Goal: Task Accomplishment & Management: Use online tool/utility

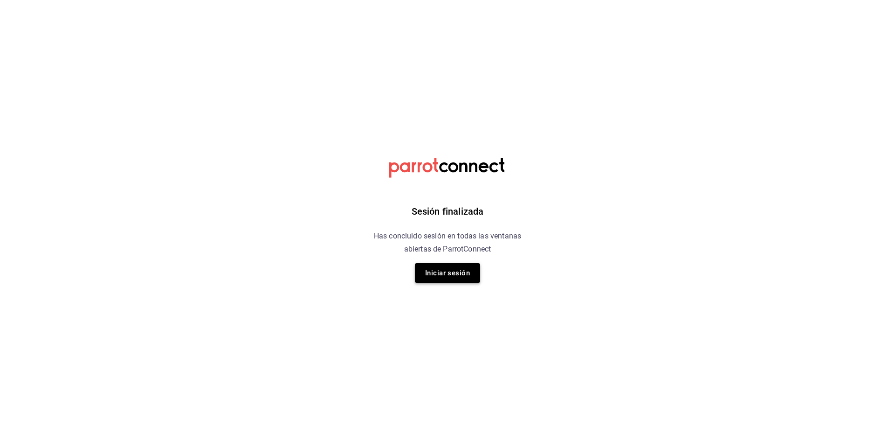
click at [431, 274] on button "Iniciar sesión" at bounding box center [447, 273] width 65 height 20
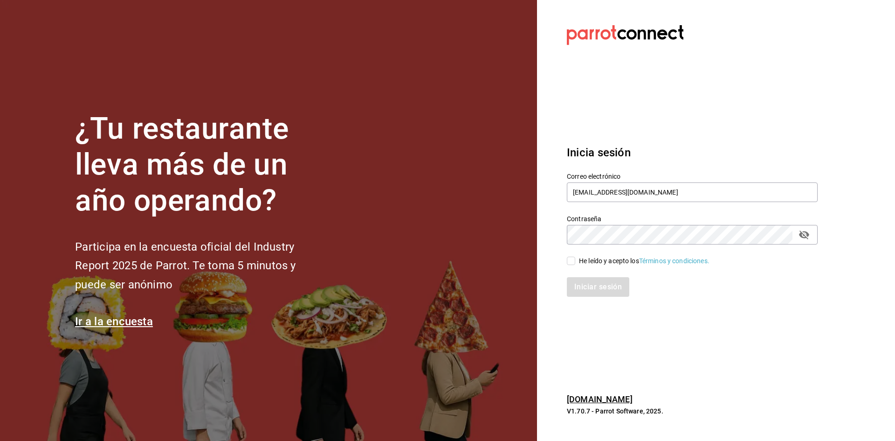
click at [570, 260] on input "He leído y acepto los Términos y condiciones." at bounding box center [571, 260] width 8 height 8
checkbox input "true"
click at [600, 288] on button "Iniciar sesión" at bounding box center [598, 287] width 63 height 20
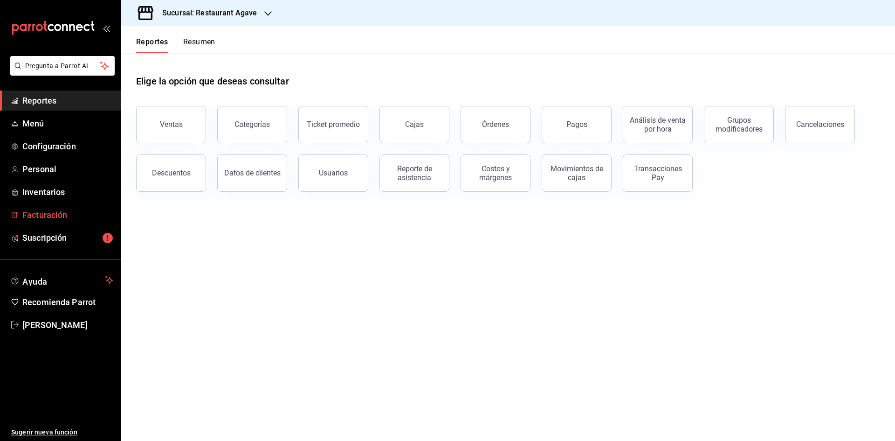
click at [47, 216] on span "Facturación" at bounding box center [67, 214] width 91 height 13
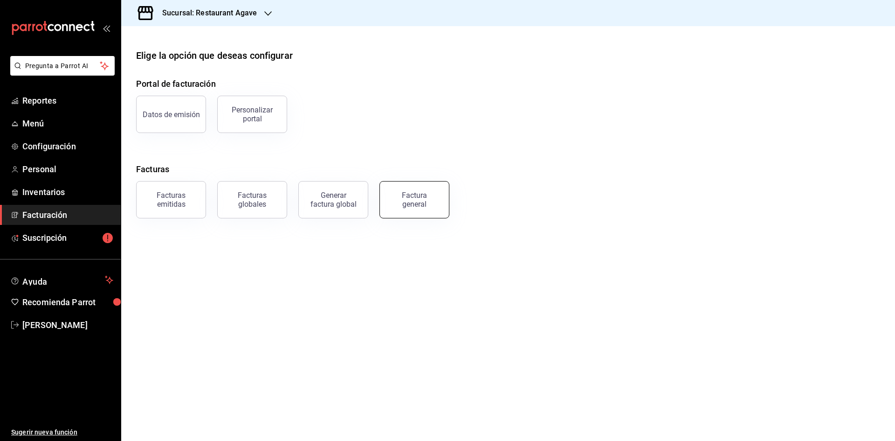
click at [440, 204] on button "Factura general" at bounding box center [415, 199] width 70 height 37
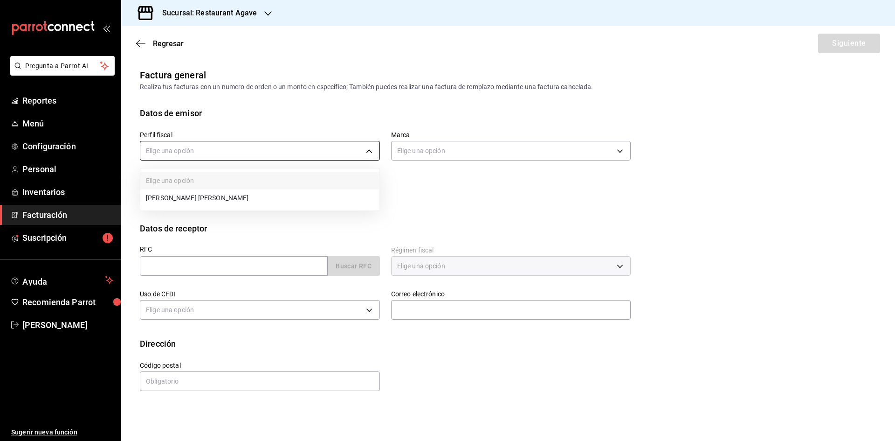
click at [260, 144] on body "Pregunta a Parrot AI Reportes Menú Configuración Personal Inventarios Facturaci…" at bounding box center [447, 220] width 895 height 441
click at [254, 195] on li "[PERSON_NAME] [PERSON_NAME]" at bounding box center [259, 197] width 239 height 17
type input "ad901036-74df-4fe8-addc-bdb4b17d016d"
type input "ac14864f-e3a0-4832-92fd-dda121f57a49"
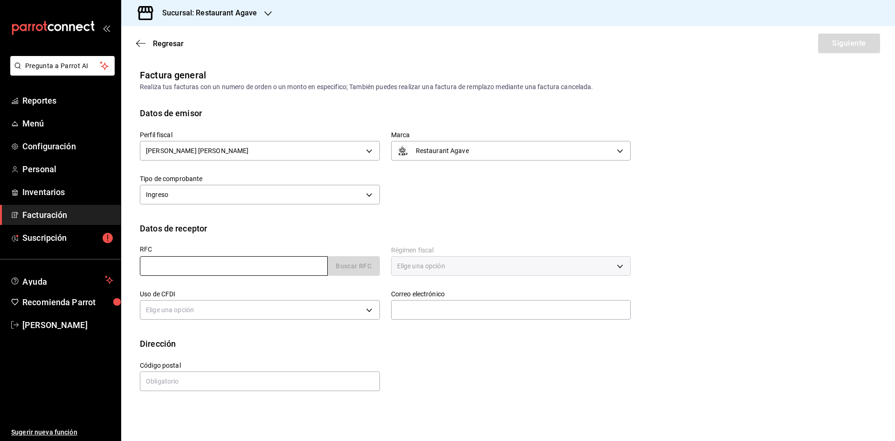
click at [208, 264] on input "text" at bounding box center [234, 266] width 188 height 20
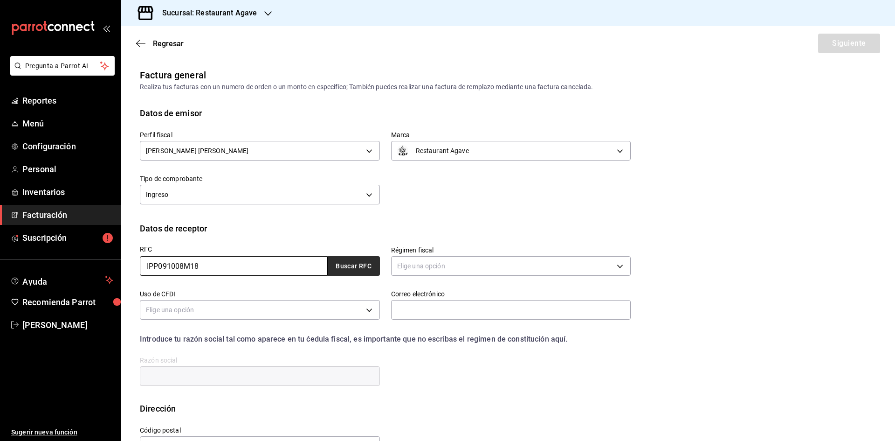
type input "IPP091008M18"
click at [348, 261] on button "Buscar RFC" at bounding box center [354, 266] width 52 height 20
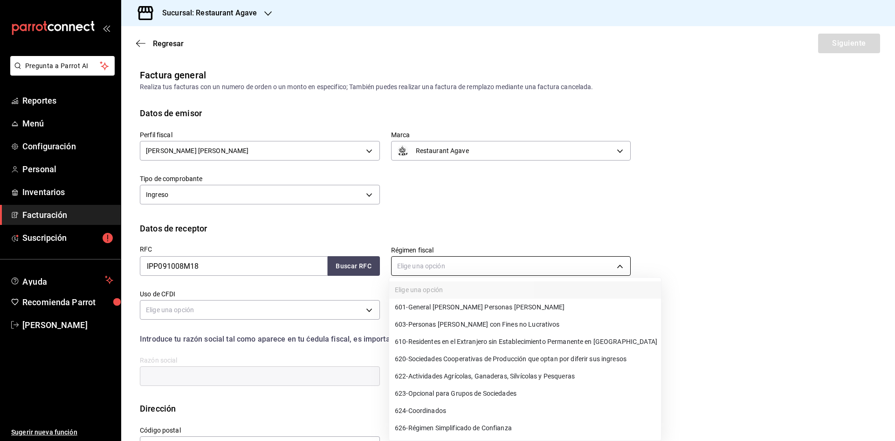
click at [413, 273] on body "Pregunta a Parrot AI Reportes Menú Configuración Personal Inventarios Facturaci…" at bounding box center [447, 220] width 895 height 441
click at [440, 305] on span "601 - General de Ley Personas Morales" at bounding box center [480, 307] width 170 height 10
type input "601"
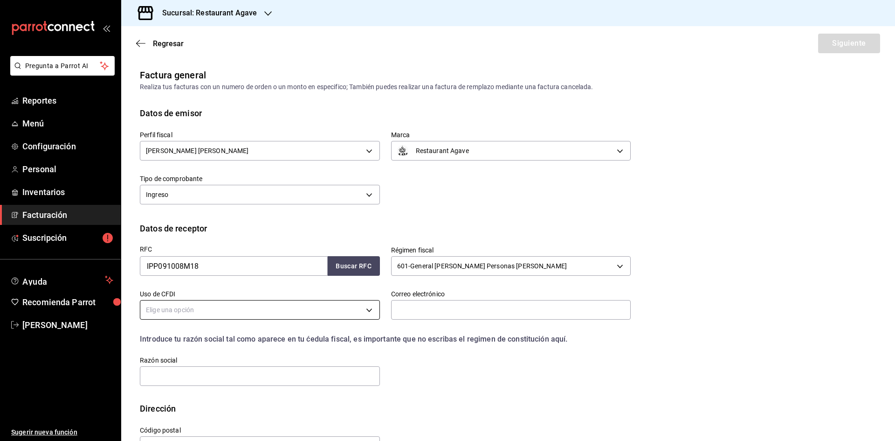
click at [359, 313] on body "Pregunta a Parrot AI Reportes Menú Configuración Personal Inventarios Facturaci…" at bounding box center [447, 220] width 895 height 441
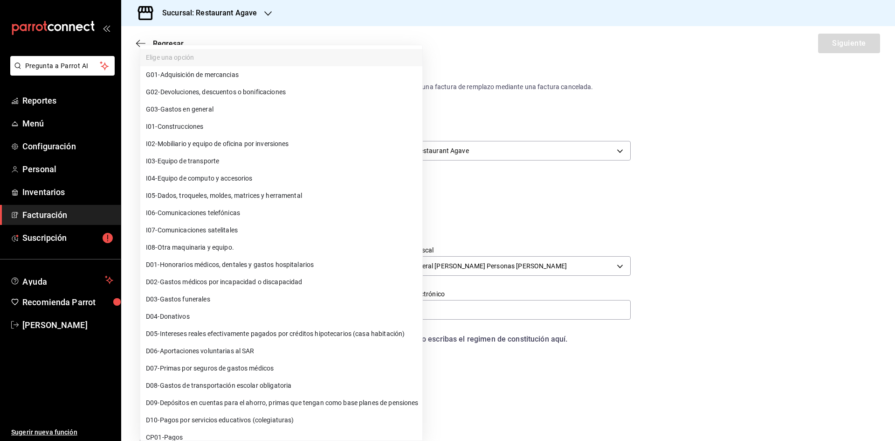
click at [241, 112] on li "G03 - Gastos en general" at bounding box center [281, 109] width 282 height 17
type input "G03"
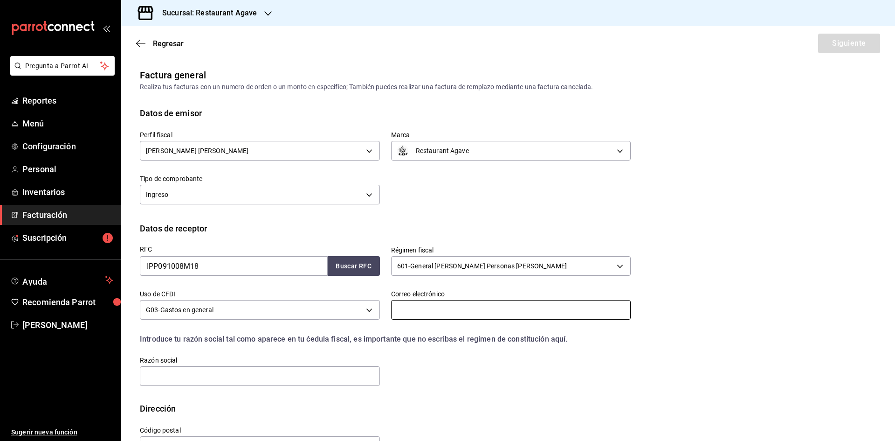
click at [423, 312] on input "text" at bounding box center [511, 310] width 240 height 20
type input "anai.inproladesa@hotmail.com"
click at [264, 382] on input "text" at bounding box center [260, 376] width 240 height 20
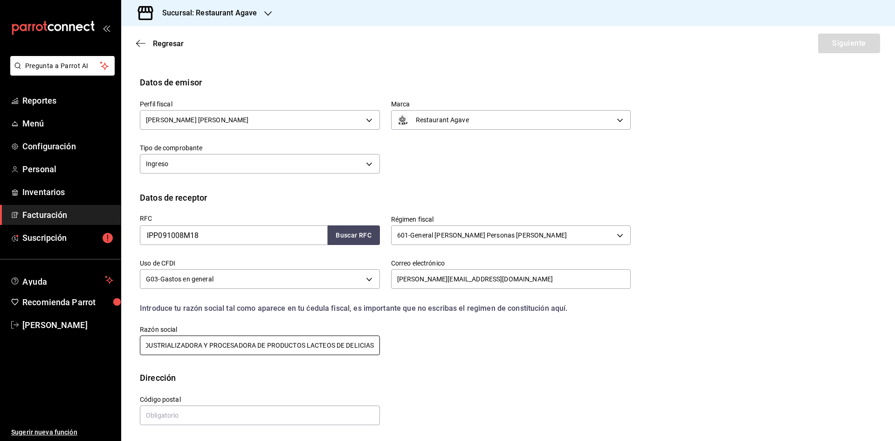
scroll to position [31, 0]
type input "INDUSTRIALIZADORA Y PROCESADORA DE PRODUCTOS LACTEOS DE DELICIAS"
click at [277, 414] on input "text" at bounding box center [260, 415] width 240 height 20
type input "33000"
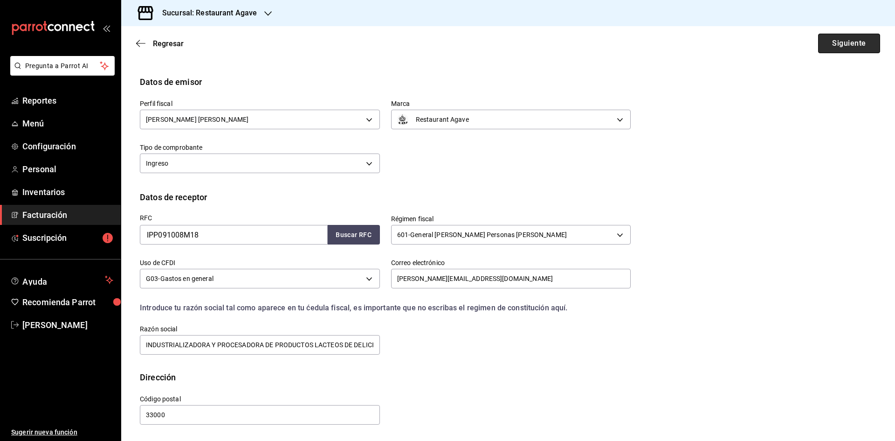
click at [836, 50] on button "Siguiente" at bounding box center [849, 44] width 62 height 20
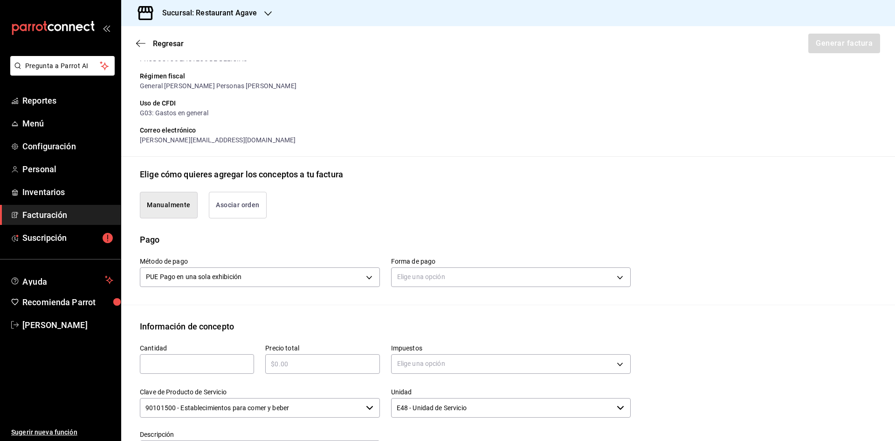
scroll to position [125, 0]
click at [210, 366] on input "text" at bounding box center [197, 362] width 114 height 11
type input "1"
click at [346, 353] on div "​" at bounding box center [322, 363] width 114 height 20
type input "$13315"
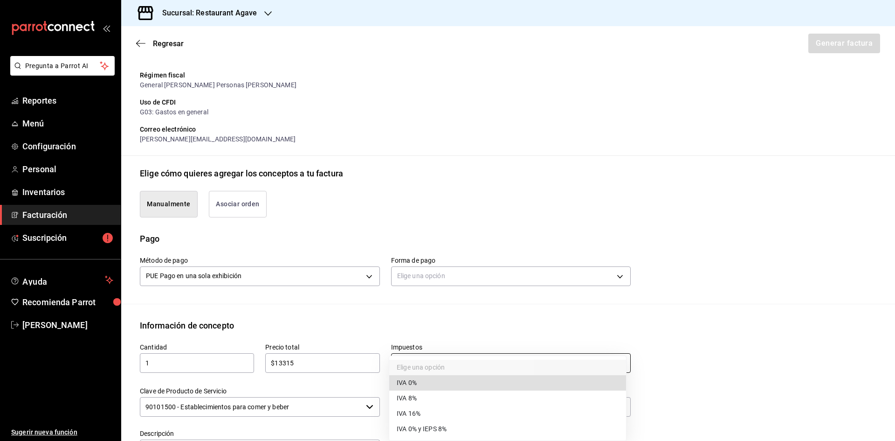
click at [438, 360] on body "Pregunta a Parrot AI Reportes Menú Configuración Personal Inventarios Facturaci…" at bounding box center [447, 220] width 895 height 441
click at [434, 412] on li "IVA 16%" at bounding box center [507, 413] width 237 height 15
type input "IVA_16"
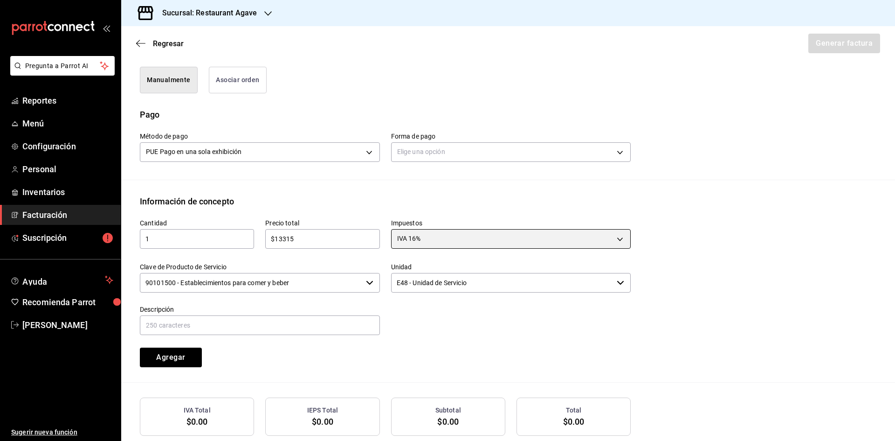
scroll to position [264, 0]
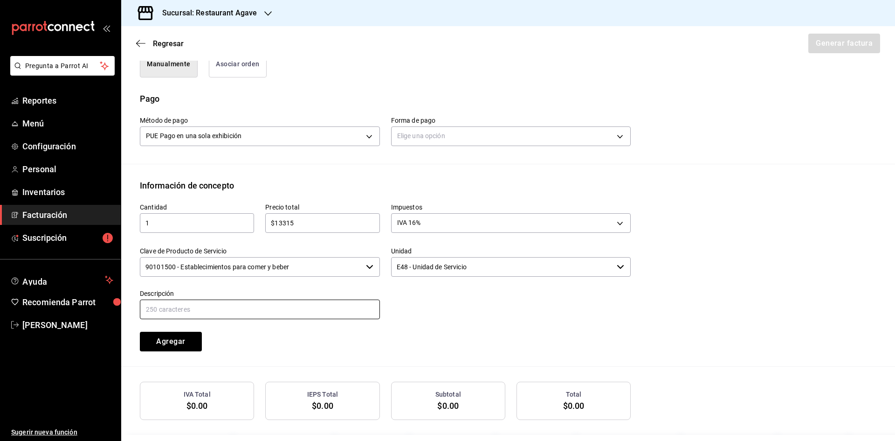
click at [234, 309] on input "text" at bounding box center [260, 309] width 240 height 20
type input "Consumo"
click at [181, 336] on button "Agregar" at bounding box center [171, 342] width 62 height 20
click at [200, 224] on input "text" at bounding box center [197, 222] width 114 height 11
type input "1"
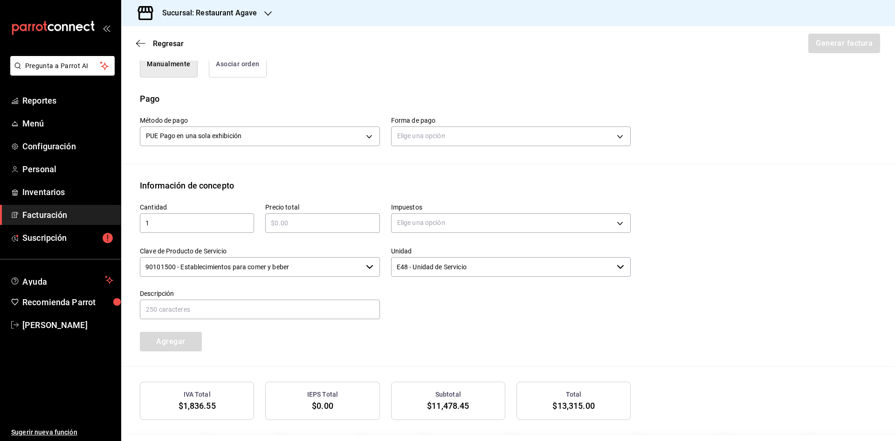
click at [292, 225] on input "text" at bounding box center [322, 222] width 114 height 11
type input "$1532.25"
click at [471, 213] on body "Pregunta a Parrot AI Reportes Menú Configuración Personal Inventarios Facturaci…" at bounding box center [447, 220] width 895 height 441
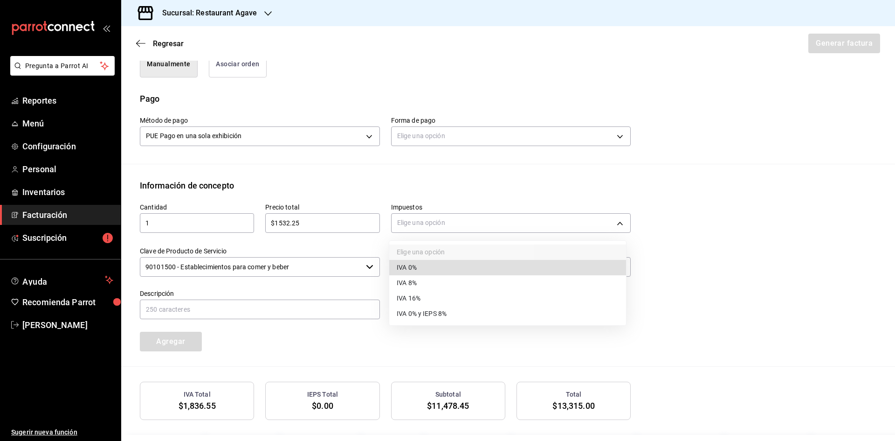
click at [454, 274] on li "IVA 0%" at bounding box center [507, 267] width 237 height 15
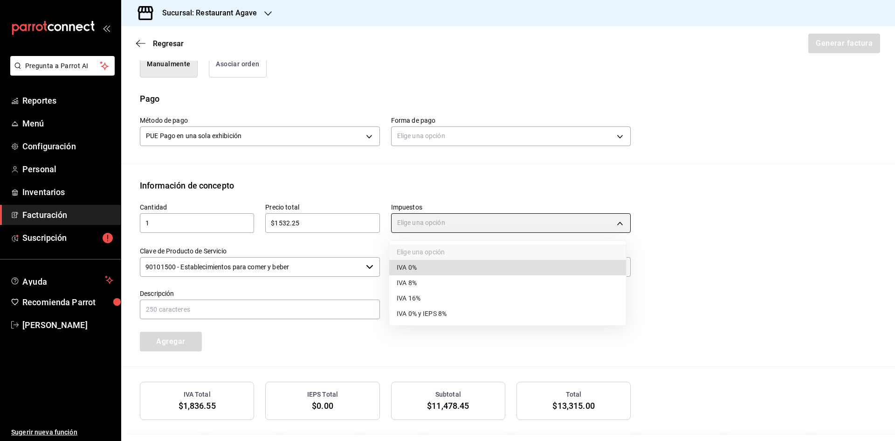
type input "IVA_0"
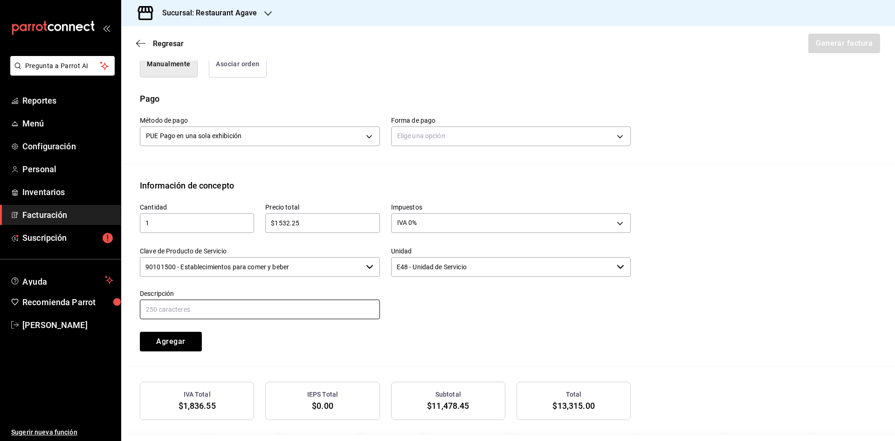
drag, startPoint x: 329, startPoint y: 312, endPoint x: 323, endPoint y: 311, distance: 5.9
click at [329, 312] on input "text" at bounding box center [260, 309] width 240 height 20
type input "propina"
click at [175, 346] on button "Agregar" at bounding box center [171, 342] width 62 height 20
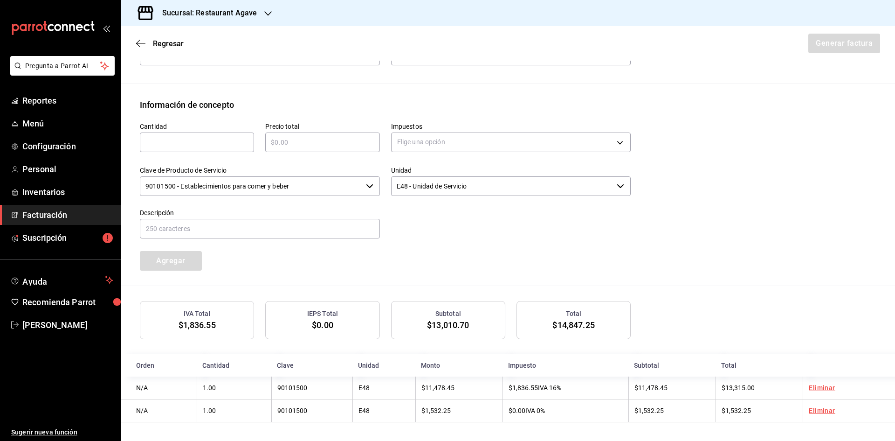
scroll to position [346, 0]
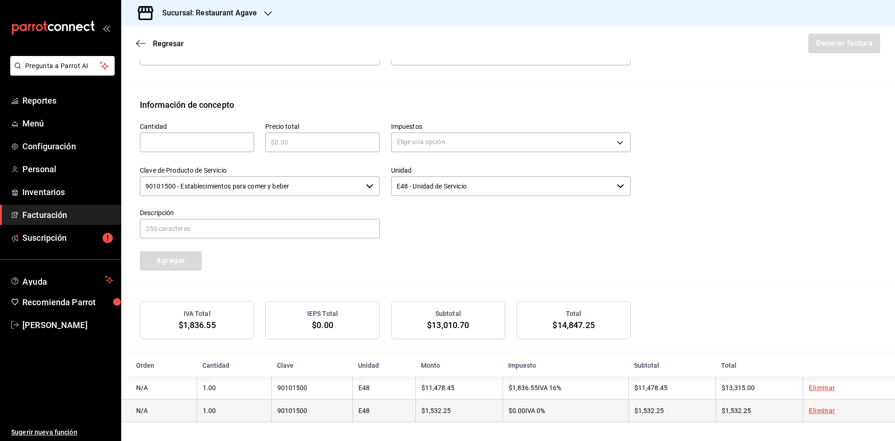
click at [816, 411] on link "Eliminar" at bounding box center [822, 410] width 26 height 7
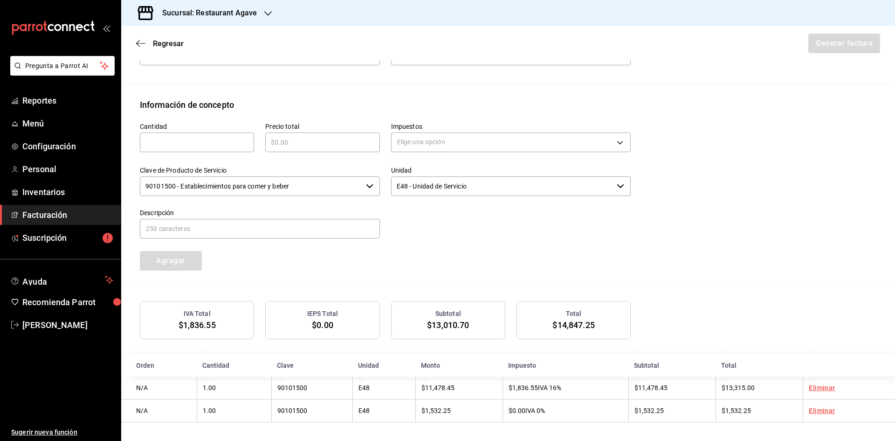
scroll to position [323, 0]
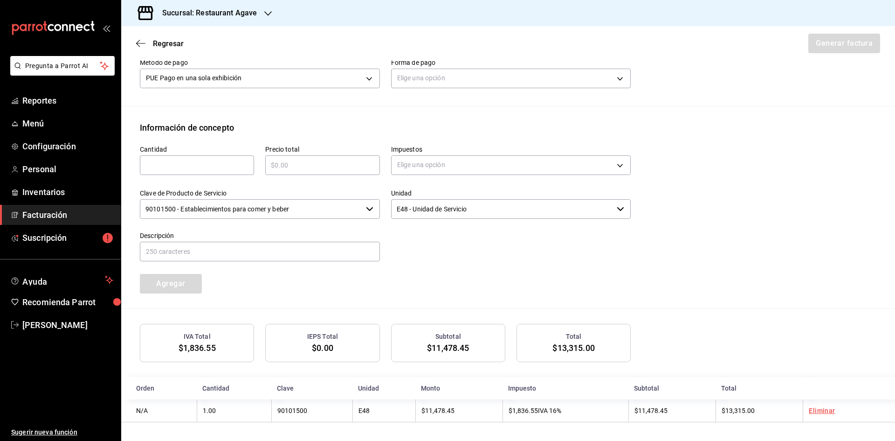
click at [201, 170] on div "​" at bounding box center [197, 165] width 114 height 20
type input "1"
click at [318, 163] on input "text" at bounding box center [322, 164] width 114 height 11
type input "$1997.25"
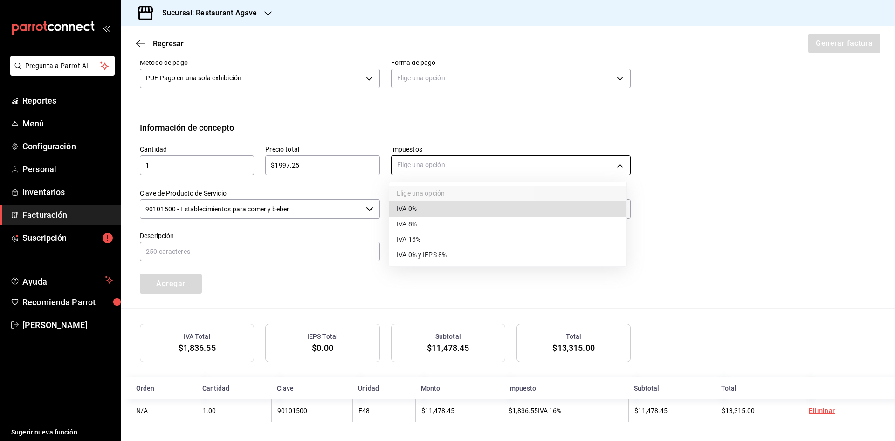
click at [453, 163] on body "Pregunta a Parrot AI Reportes Menú Configuración Personal Inventarios Facturaci…" at bounding box center [447, 220] width 895 height 441
click at [456, 209] on li "IVA 0%" at bounding box center [507, 208] width 237 height 15
type input "IVA_0"
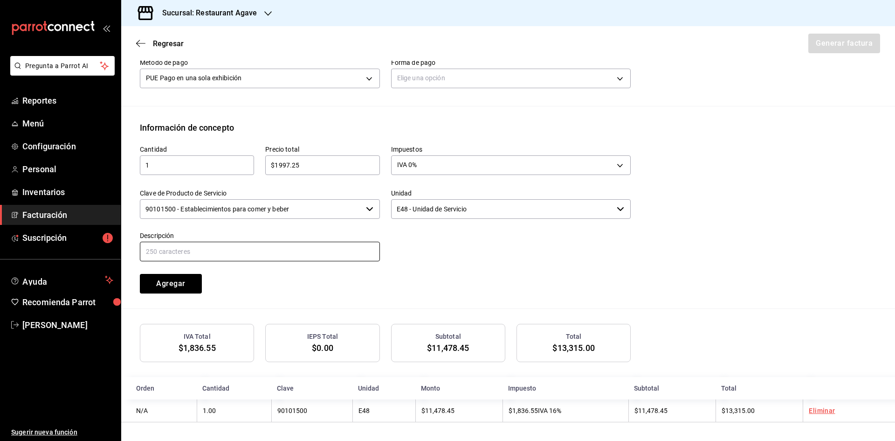
click at [318, 250] on input "text" at bounding box center [260, 252] width 240 height 20
type input "propina"
click at [180, 287] on button "Agregar" at bounding box center [171, 284] width 62 height 20
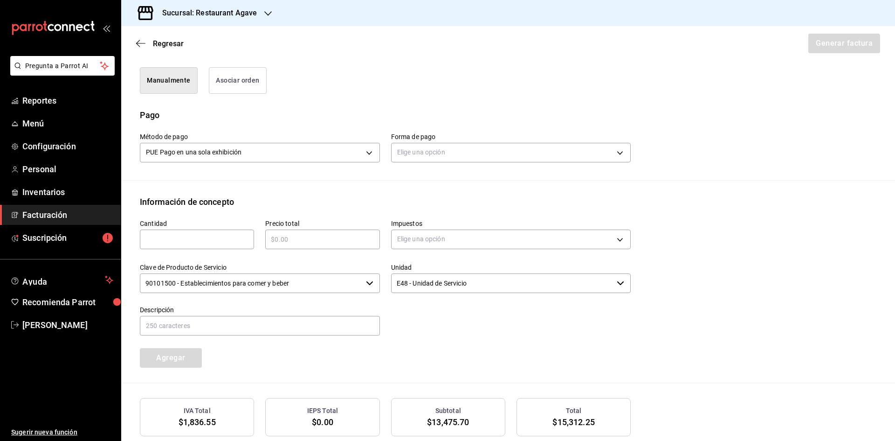
scroll to position [207, 0]
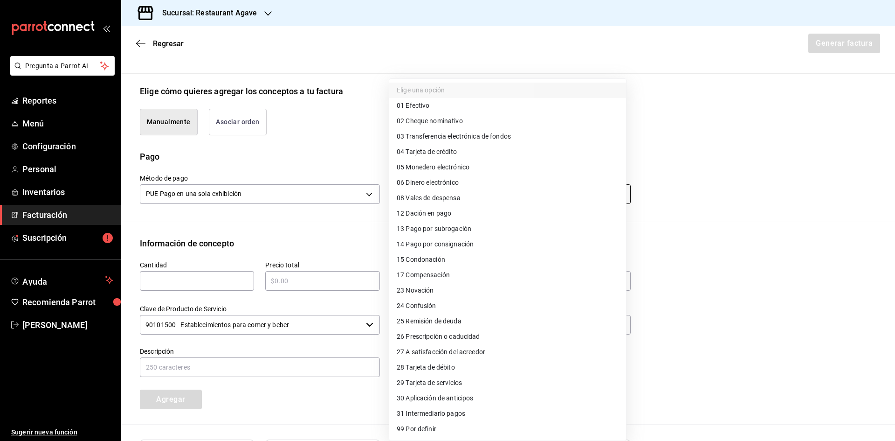
click at [572, 187] on body "Pregunta a Parrot AI Reportes Menú Configuración Personal Inventarios Facturaci…" at bounding box center [447, 220] width 895 height 441
click at [493, 156] on li "04 Tarjeta de crédito" at bounding box center [507, 151] width 237 height 15
type input "04"
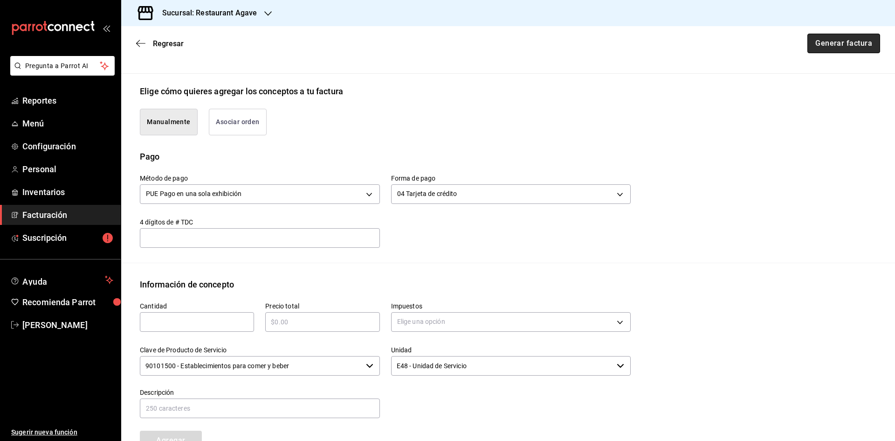
click at [832, 42] on button "Generar factura" at bounding box center [844, 44] width 73 height 20
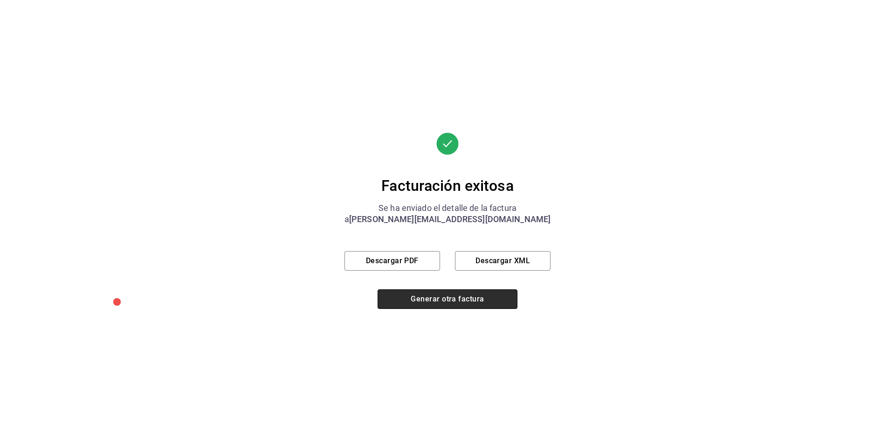
click at [440, 294] on button "Generar otra factura" at bounding box center [448, 299] width 140 height 20
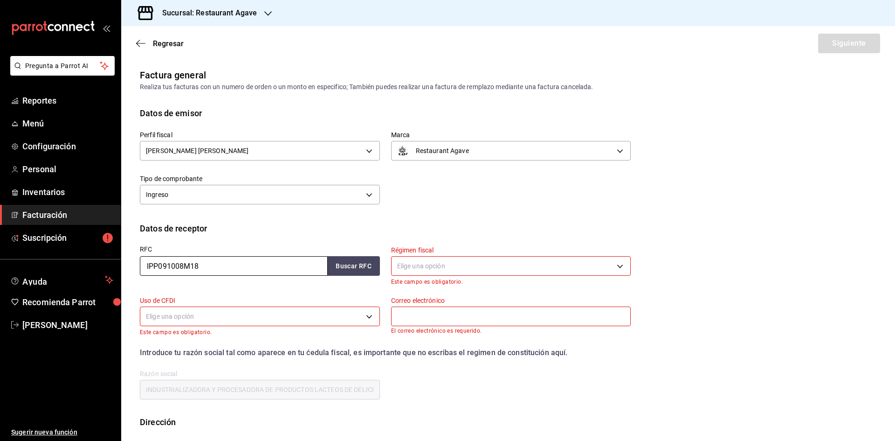
click at [215, 261] on input "IPP091008M18" at bounding box center [234, 266] width 188 height 20
type input "CCL180217KL1"
click at [368, 263] on button "Buscar RFC" at bounding box center [354, 266] width 52 height 20
type input "603"
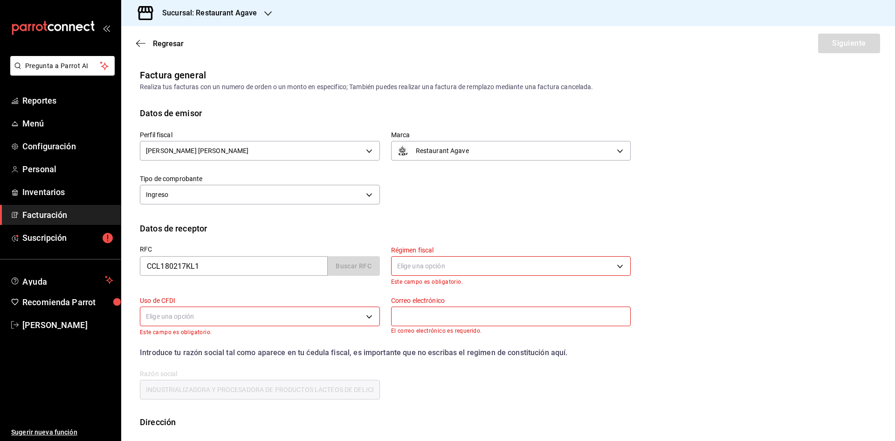
type input "G03"
type input "luis.anda@chihuahua.gob.mx"
type input "31000"
type input "CENTRO DE CONCILIACION LABORAL DEL ESTADO DE CHIHUAHUA"
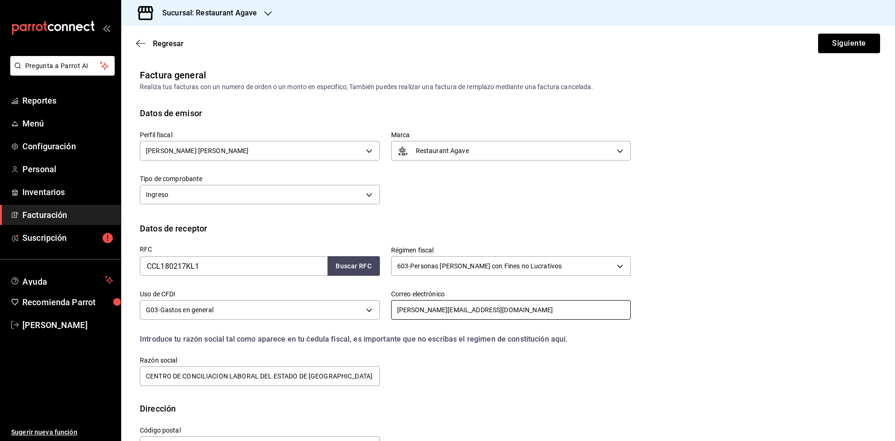
click at [405, 310] on input "luis.anda@chihuahua.gob.mx" at bounding box center [511, 310] width 240 height 20
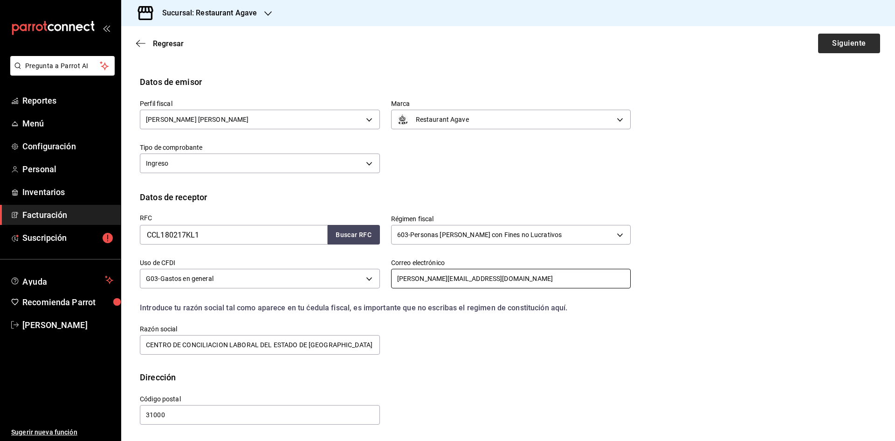
type input "alberto.anda@chihuahua.gob.mx"
click at [846, 39] on button "Siguiente" at bounding box center [849, 44] width 62 height 20
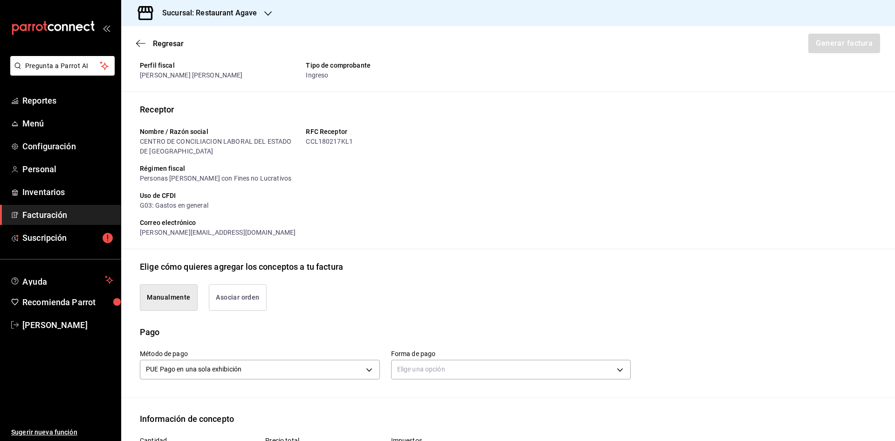
scroll to position [171, 0]
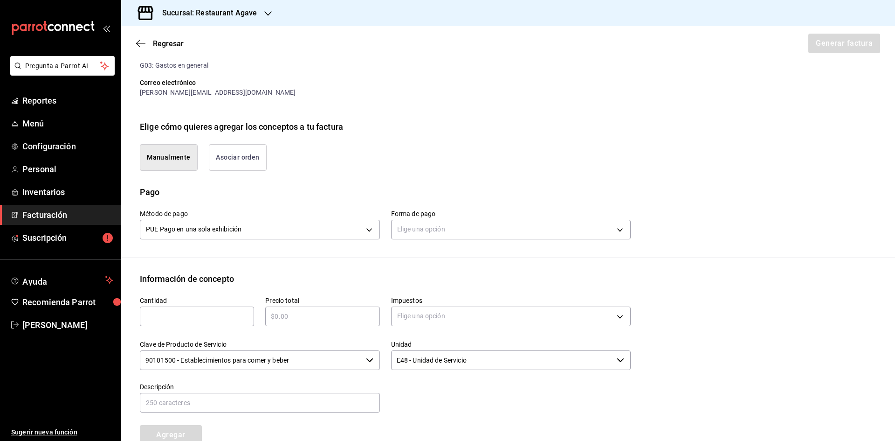
click at [198, 321] on input "text" at bounding box center [197, 316] width 114 height 11
type input "1"
click at [281, 323] on div "​" at bounding box center [322, 316] width 114 height 20
type input "$807.5"
click at [429, 312] on body "Pregunta a Parrot AI Reportes Menú Configuración Personal Inventarios Facturaci…" at bounding box center [447, 220] width 895 height 441
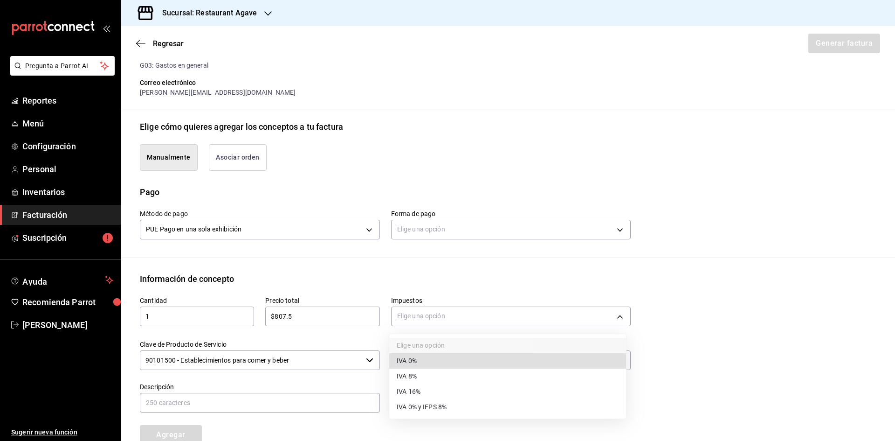
click at [425, 389] on li "IVA 16%" at bounding box center [507, 391] width 237 height 15
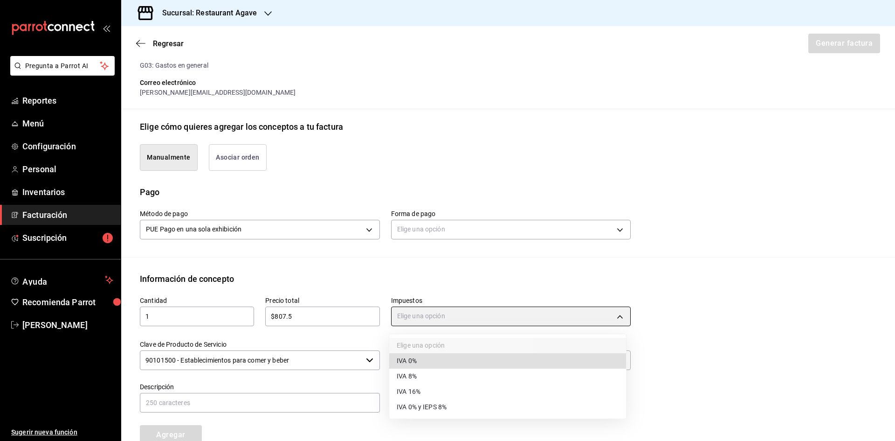
type input "IVA_16"
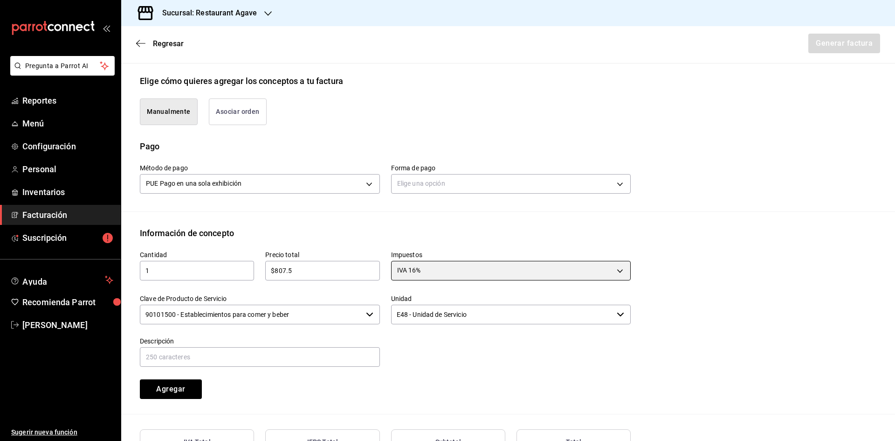
scroll to position [300, 0]
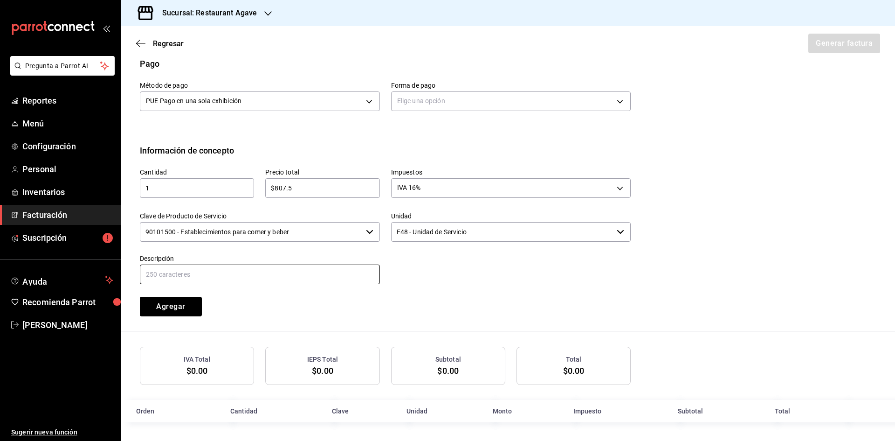
click at [242, 275] on input "text" at bounding box center [260, 274] width 240 height 20
type input "Consumo"
click at [179, 311] on button "Agregar" at bounding box center [171, 307] width 62 height 20
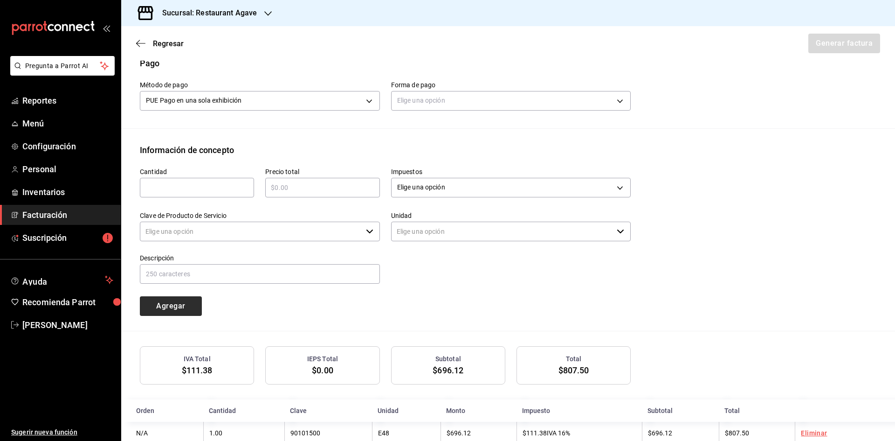
type input "90101500 - Establecimientos para comer y beber"
type input "E48 - Unidad de Servicio"
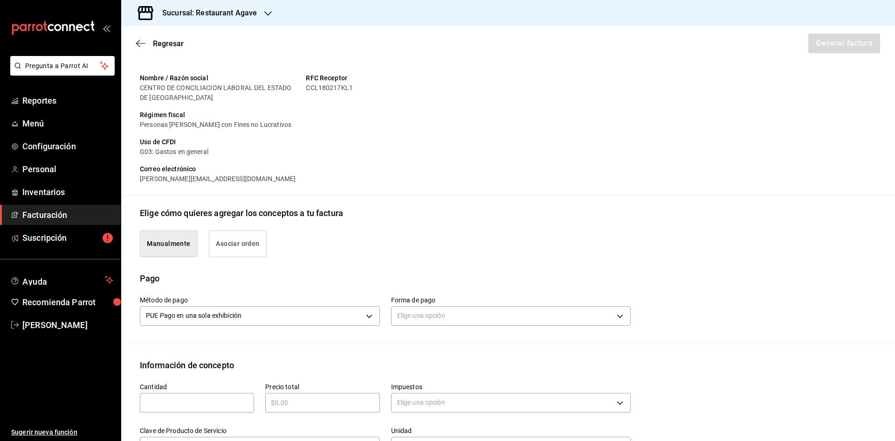
scroll to position [0, 0]
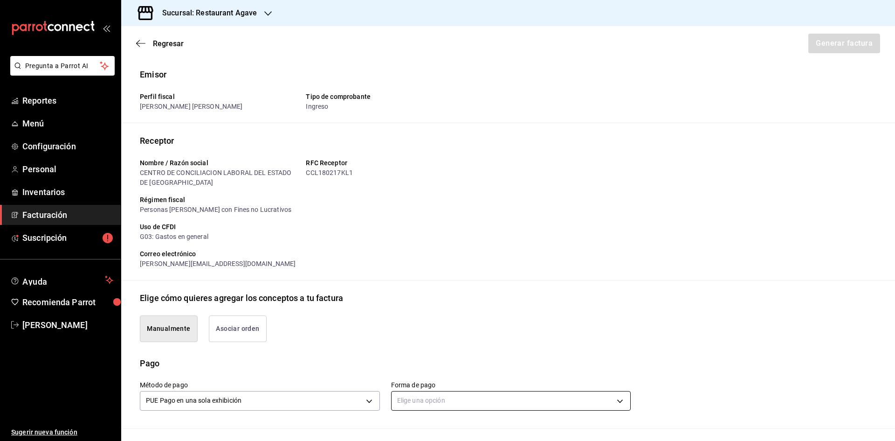
click at [511, 394] on body "Pregunta a Parrot AI Reportes Menú Configuración Personal Inventarios Facturaci…" at bounding box center [447, 220] width 895 height 441
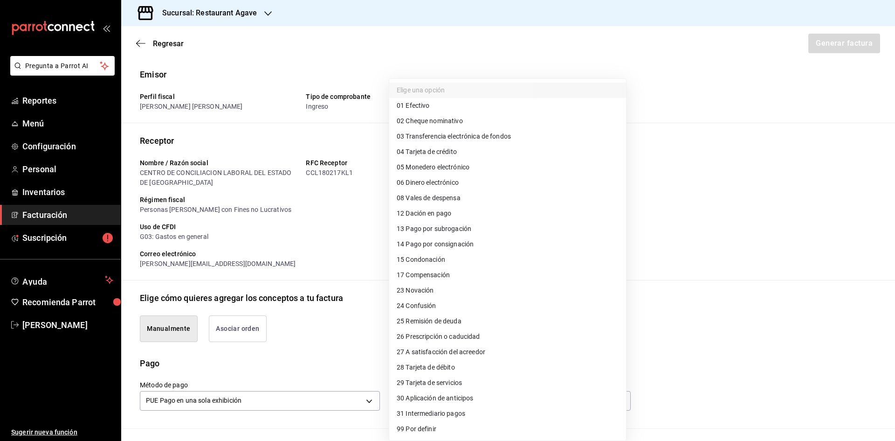
click at [469, 108] on li "01 Efectivo" at bounding box center [507, 105] width 237 height 15
type input "01"
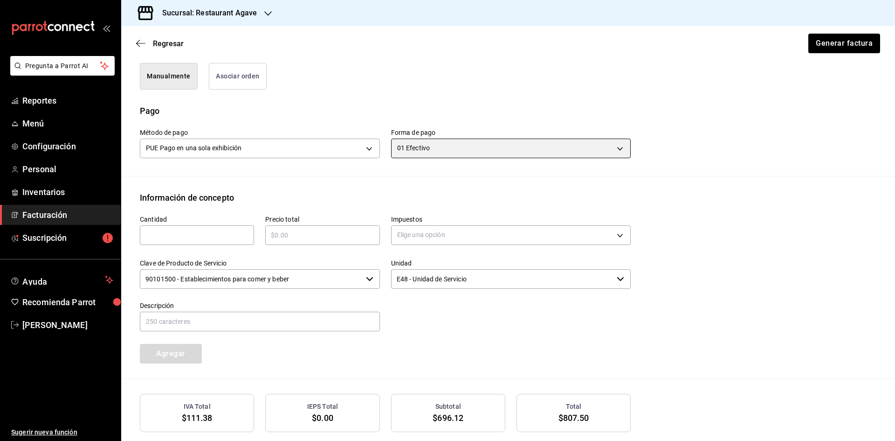
scroll to position [323, 0]
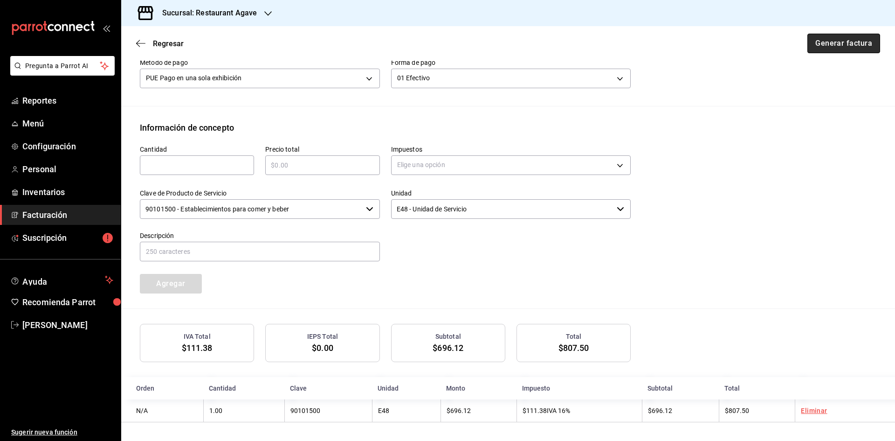
click at [841, 40] on button "Generar factura" at bounding box center [844, 44] width 73 height 20
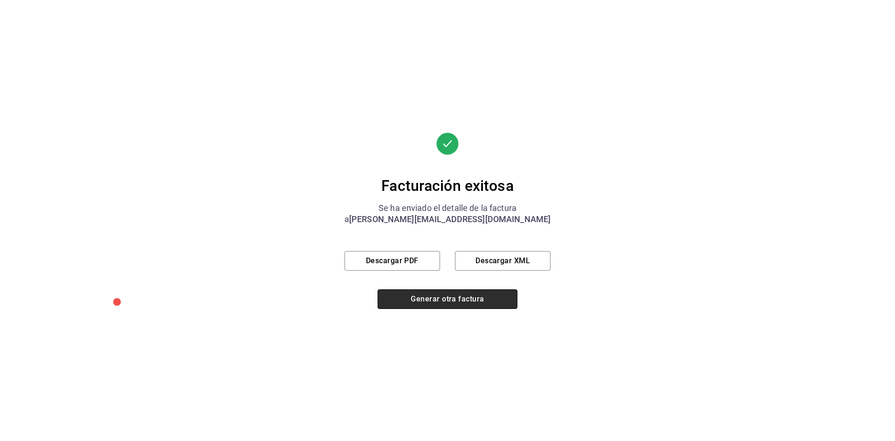
click at [493, 303] on button "Generar otra factura" at bounding box center [448, 299] width 140 height 20
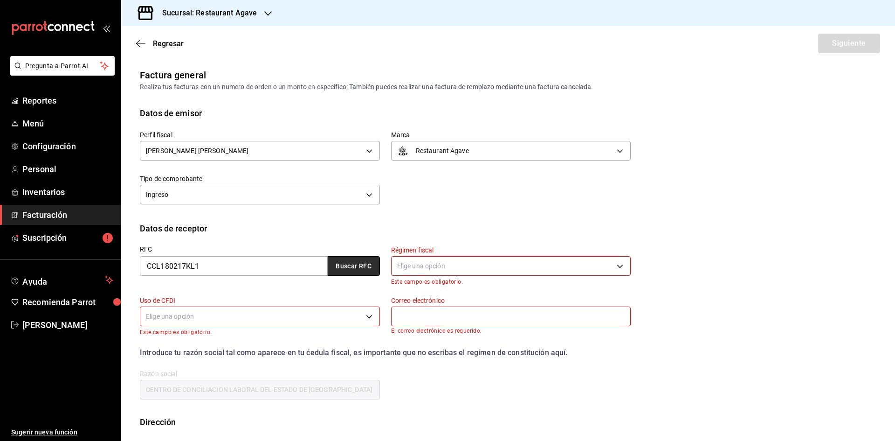
click at [341, 272] on button "Buscar RFC" at bounding box center [354, 266] width 52 height 20
type input "603"
type input "G03"
type input "alberto.anda@chihuahua.gob.mx"
type input "31000"
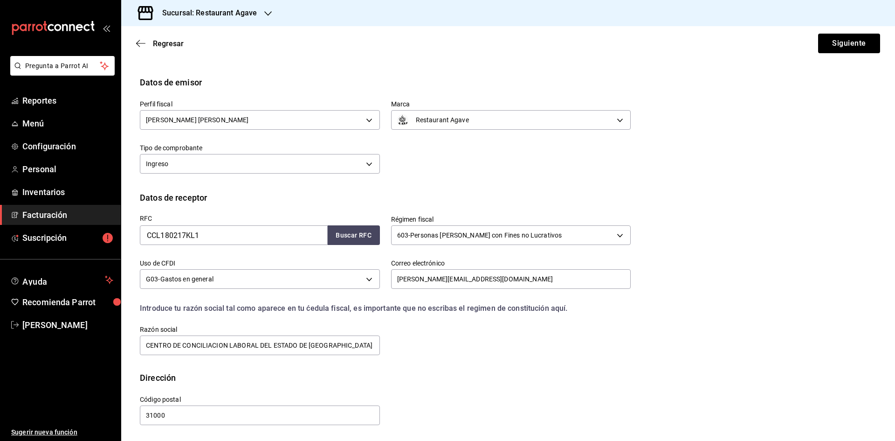
scroll to position [31, 0]
click at [845, 45] on button "Siguiente" at bounding box center [849, 44] width 62 height 20
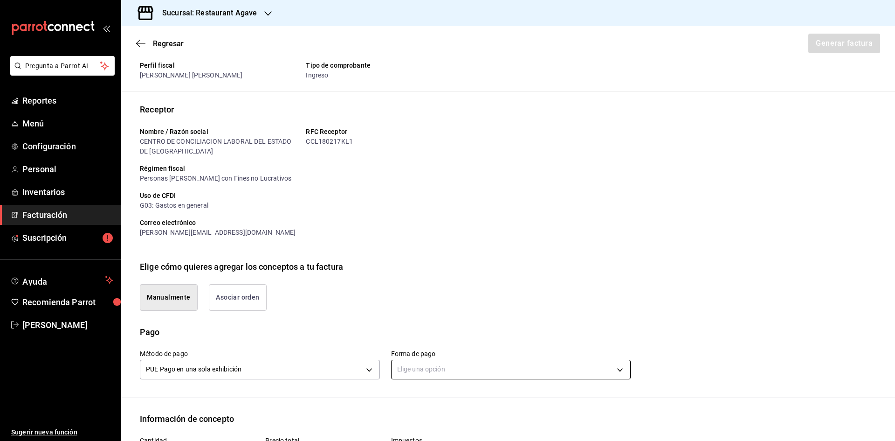
click at [440, 360] on body "Pregunta a Parrot AI Reportes Menú Configuración Personal Inventarios Facturaci…" at bounding box center [447, 220] width 895 height 441
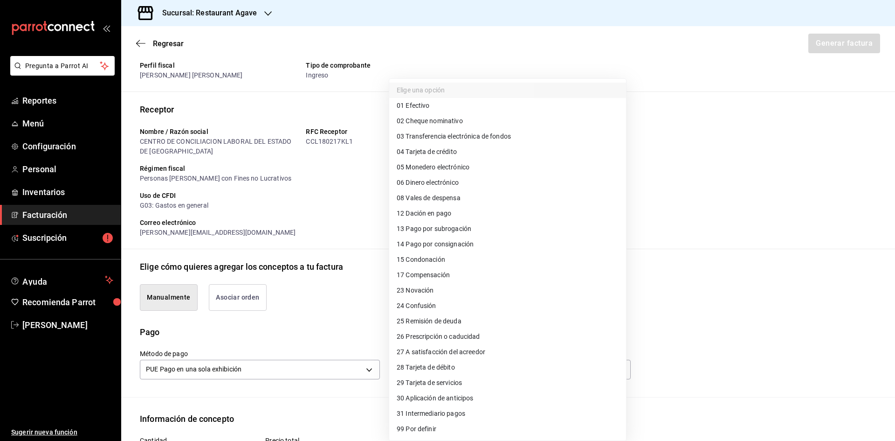
click at [465, 111] on li "01 Efectivo" at bounding box center [507, 105] width 237 height 15
type input "01"
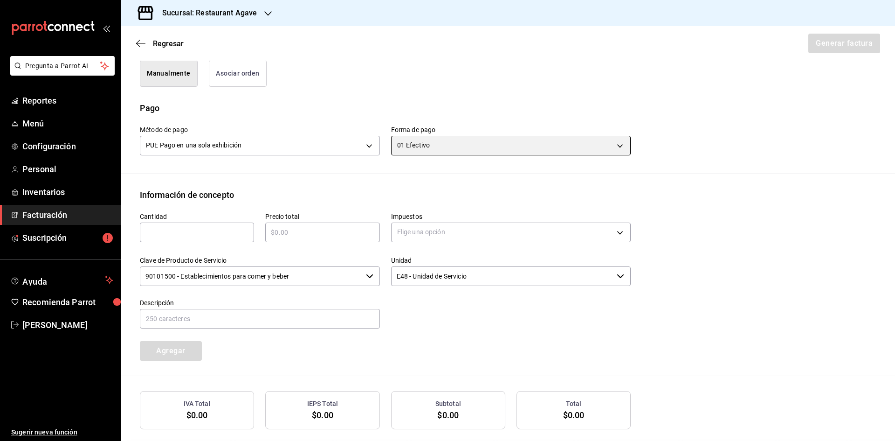
scroll to position [264, 0]
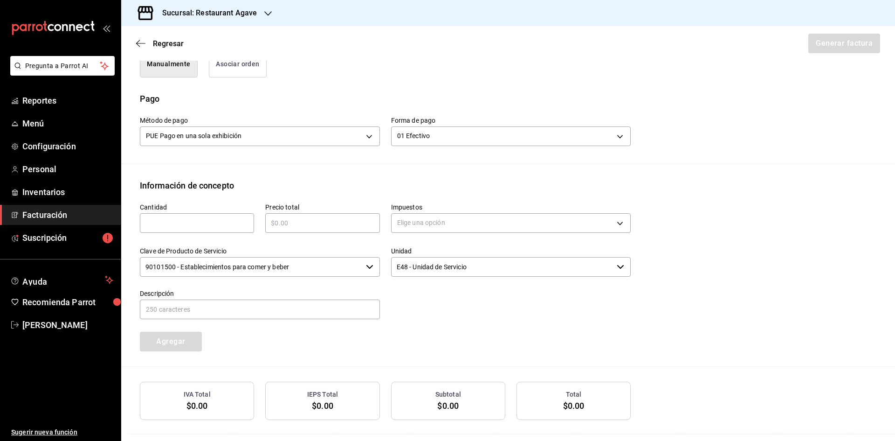
click at [184, 211] on div "Cantidad ​" at bounding box center [197, 218] width 114 height 30
click at [185, 216] on div "​" at bounding box center [197, 223] width 114 height 20
type input "1"
click at [295, 227] on input "text" at bounding box center [322, 222] width 114 height 11
type input "$807.5"
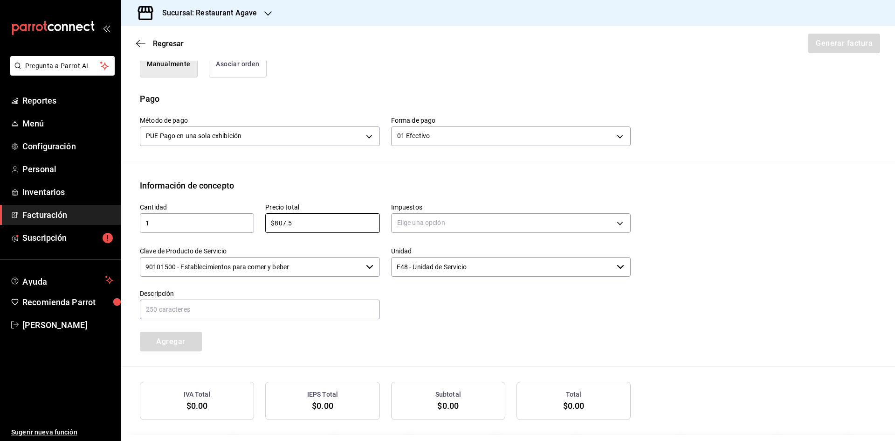
click at [467, 210] on div "Elige una opción" at bounding box center [511, 221] width 240 height 25
click at [467, 218] on body "Pregunta a Parrot AI Reportes Menú Configuración Personal Inventarios Facturaci…" at bounding box center [447, 220] width 895 height 441
click at [446, 294] on li "IVA 16%" at bounding box center [507, 298] width 237 height 15
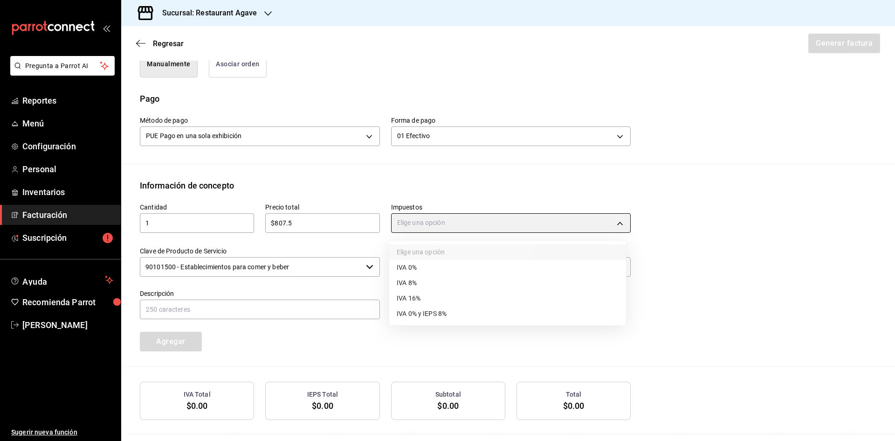
type input "IVA_16"
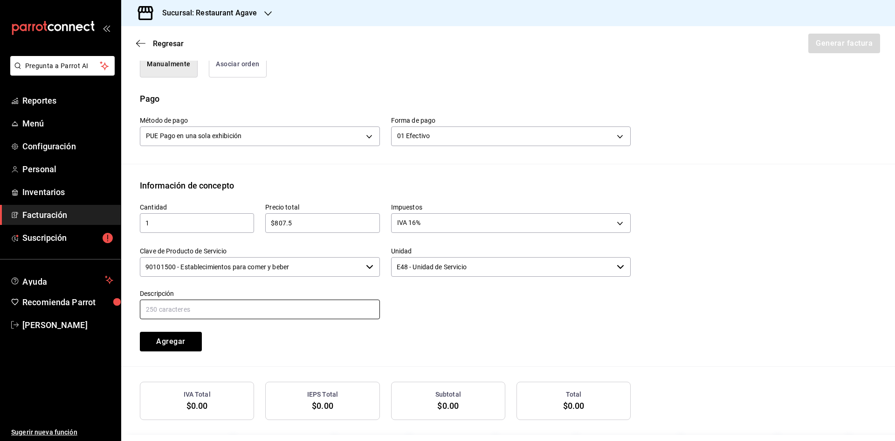
click at [277, 299] on input "text" at bounding box center [260, 309] width 240 height 20
type input "Consumo"
click at [195, 342] on button "Agregar" at bounding box center [171, 342] width 62 height 20
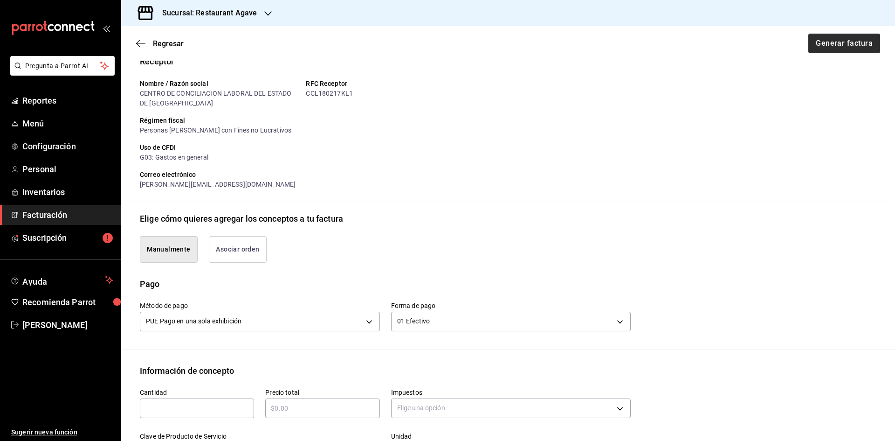
scroll to position [78, 0]
click at [845, 50] on button "Generar factura" at bounding box center [844, 44] width 73 height 20
